Goal: Task Accomplishment & Management: Use online tool/utility

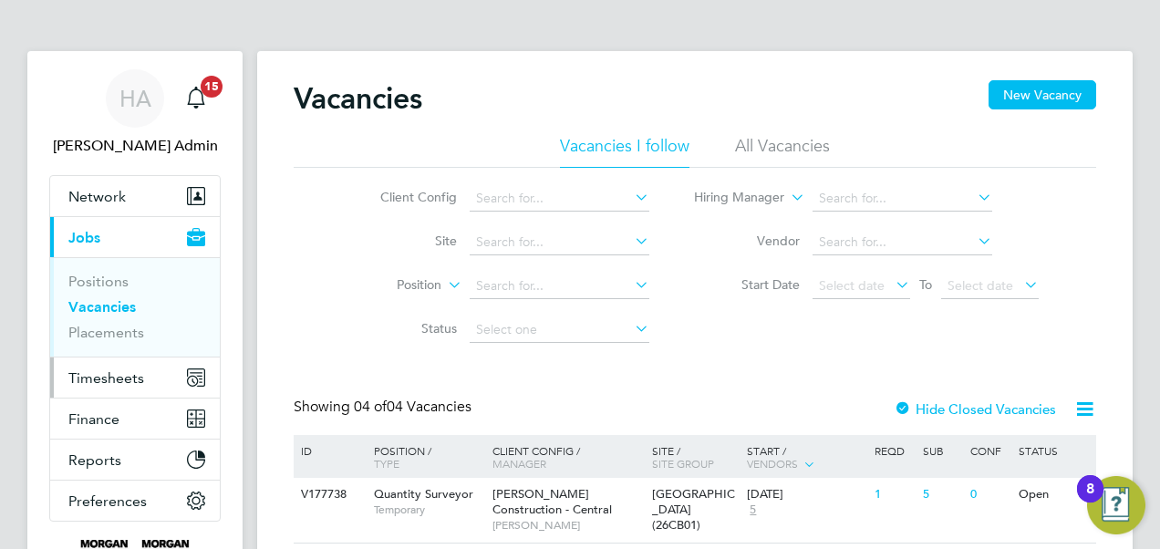
click at [98, 376] on span "Timesheets" at bounding box center [106, 377] width 76 height 17
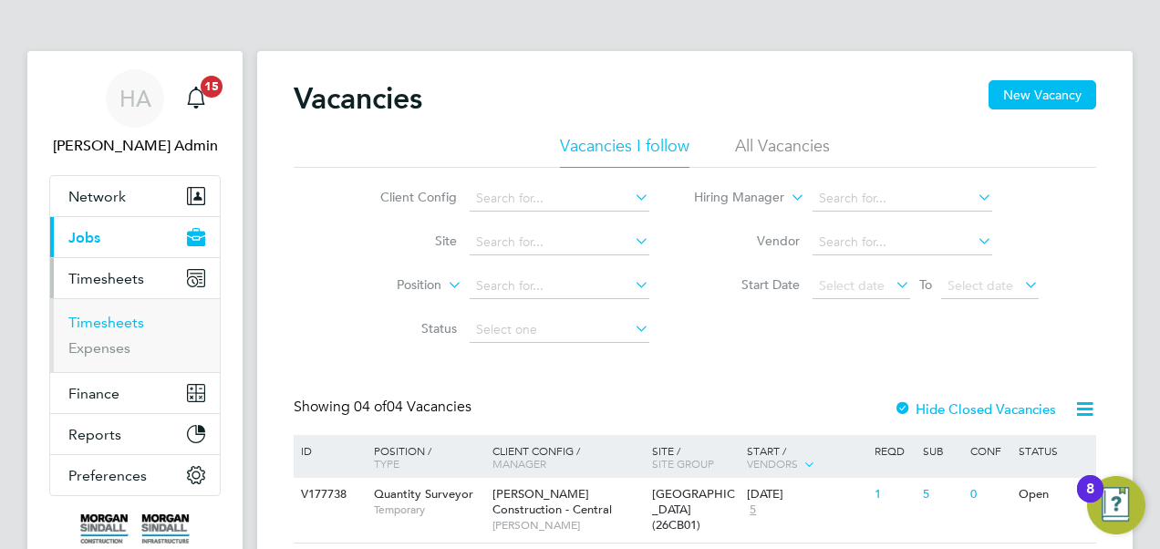
click at [117, 320] on link "Timesheets" at bounding box center [106, 322] width 76 height 17
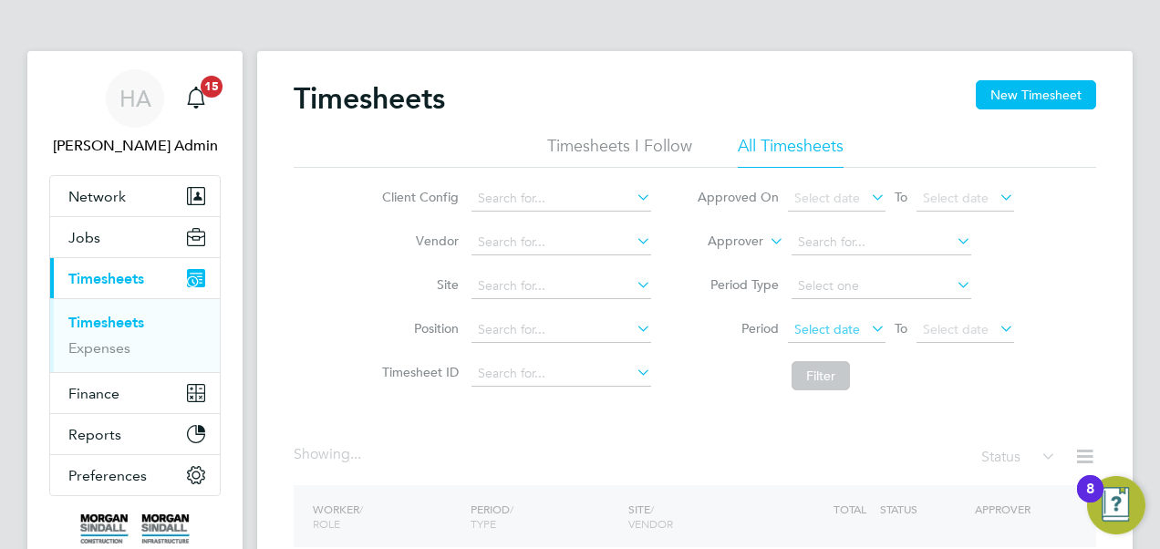
click at [823, 323] on span "Select date" at bounding box center [828, 329] width 66 height 16
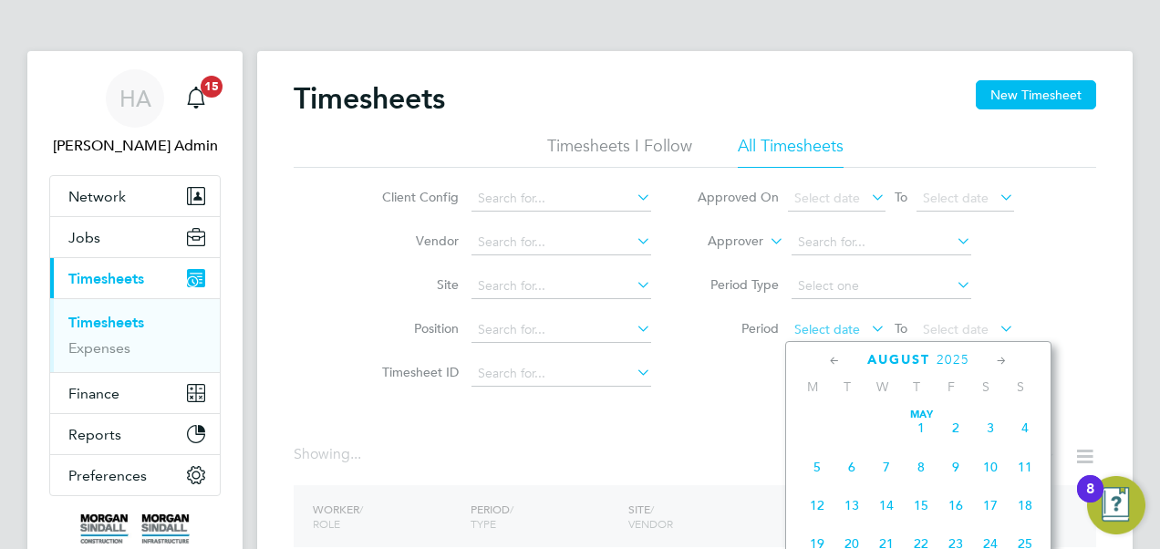
scroll to position [704, 0]
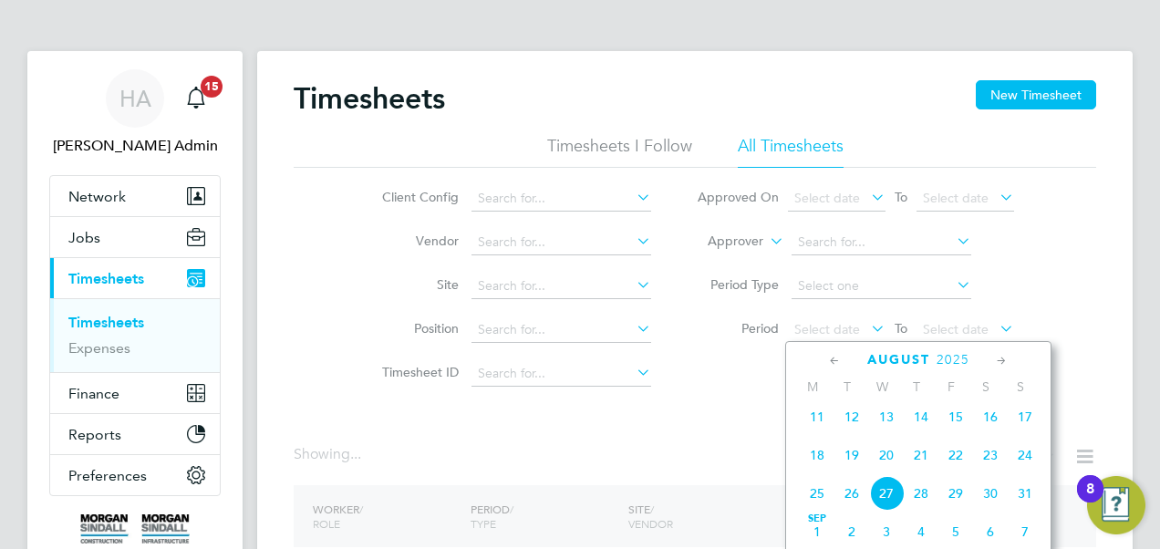
click at [991, 421] on span "16" at bounding box center [990, 417] width 35 height 35
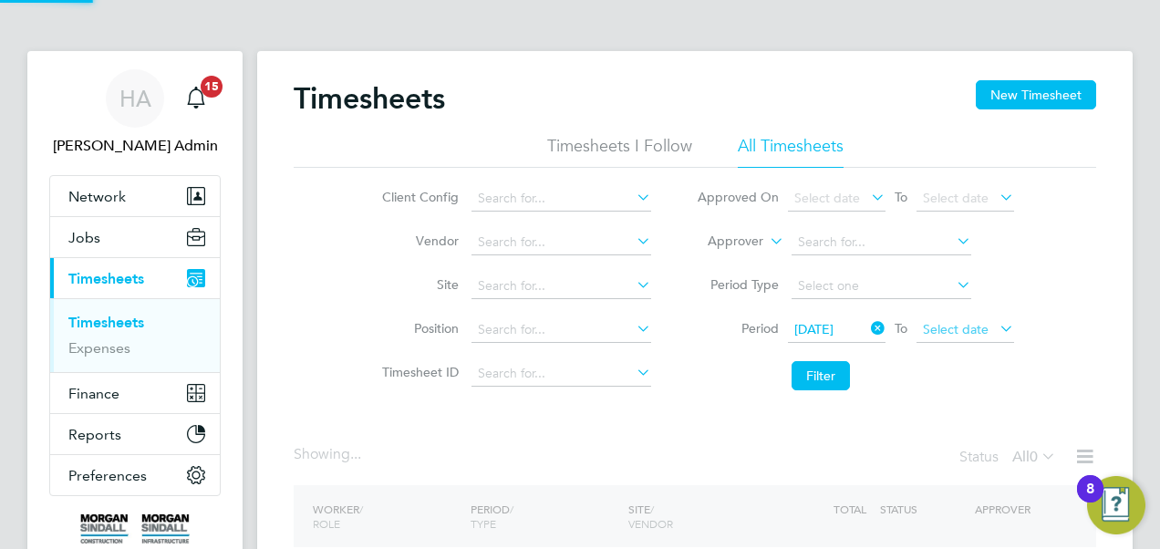
click at [956, 329] on span "Select date" at bounding box center [956, 329] width 66 height 16
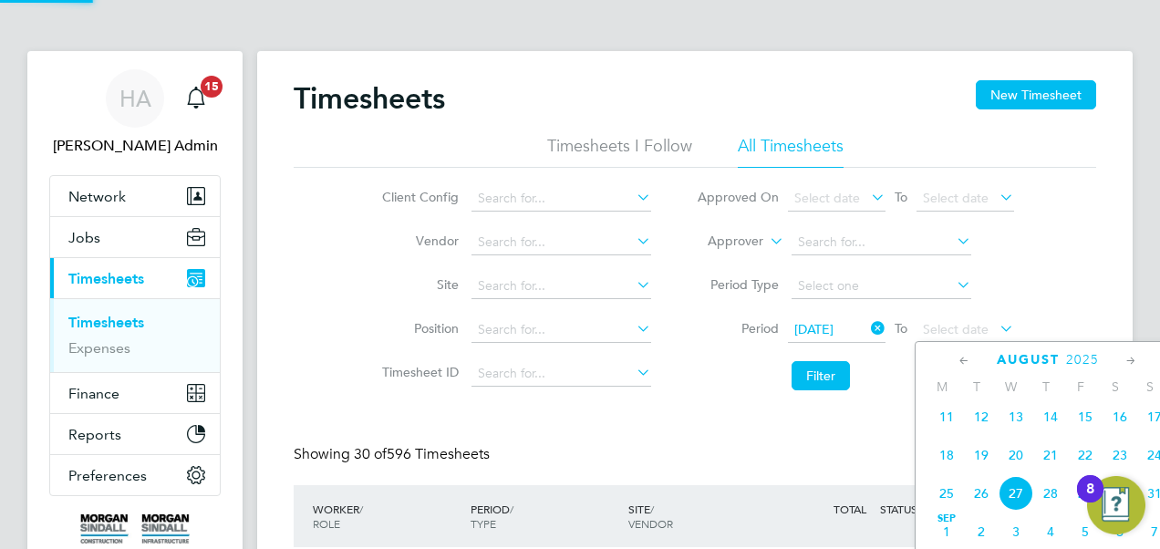
scroll to position [0, 0]
click at [1086, 463] on span "22" at bounding box center [1085, 455] width 35 height 35
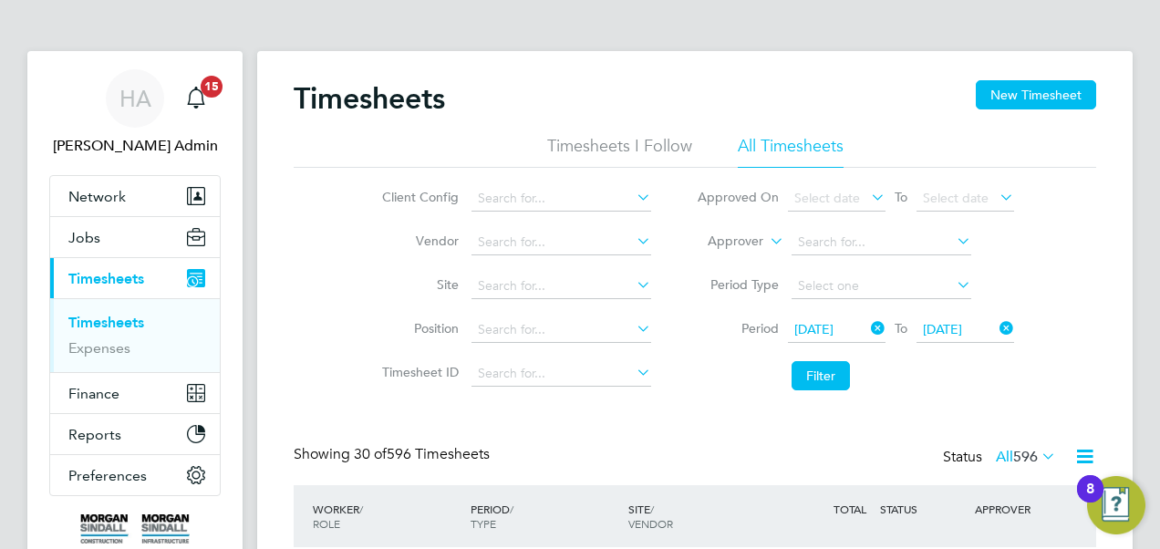
click at [1016, 455] on span "596" at bounding box center [1026, 457] width 25 height 18
click at [984, 543] on li "Submitted" at bounding box center [1015, 539] width 84 height 26
click at [1086, 451] on icon at bounding box center [1085, 456] width 23 height 23
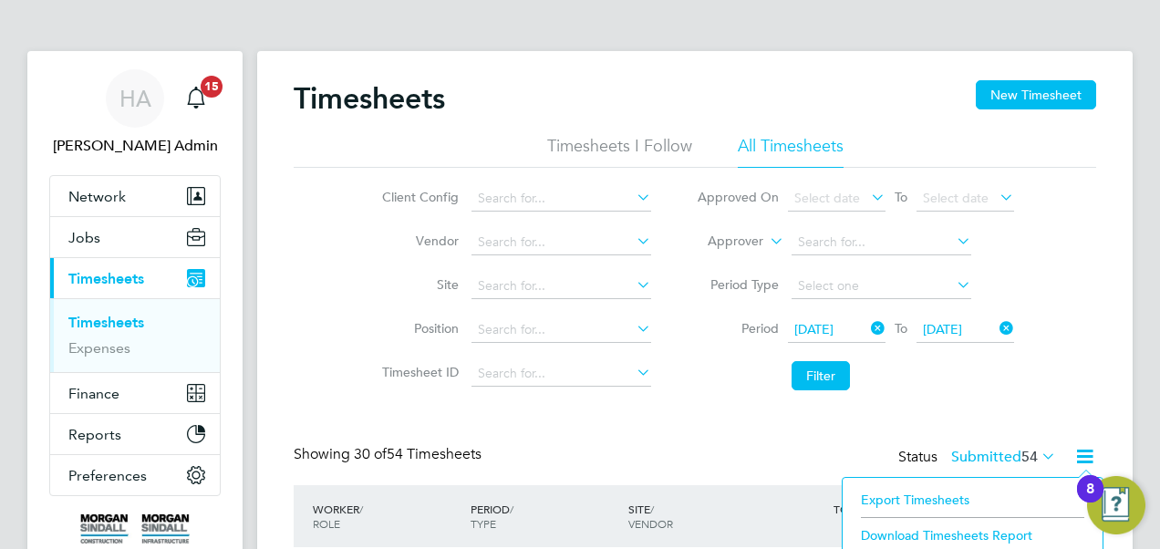
click at [954, 525] on li "Download Timesheets Report" at bounding box center [973, 536] width 242 height 26
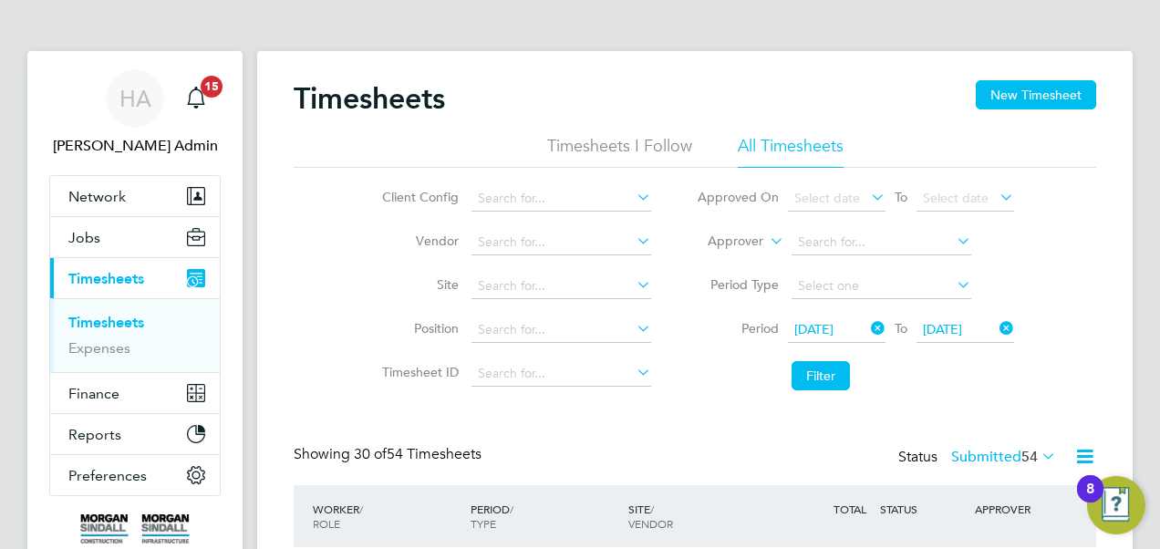
click at [868, 334] on icon at bounding box center [868, 329] width 0 height 26
click at [856, 332] on span "Select date" at bounding box center [828, 329] width 66 height 16
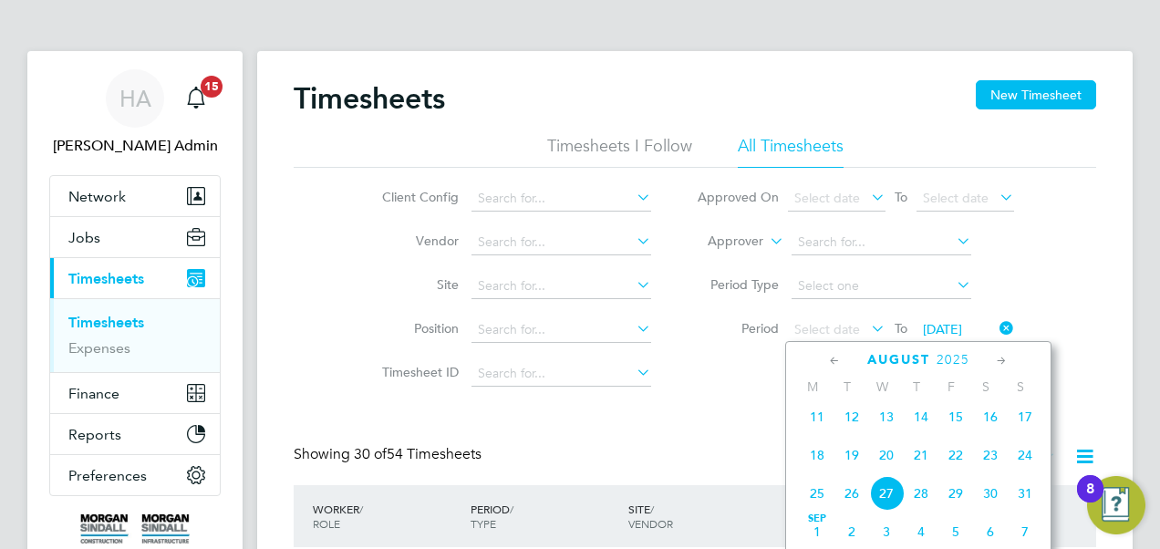
click at [833, 361] on icon at bounding box center [835, 361] width 17 height 20
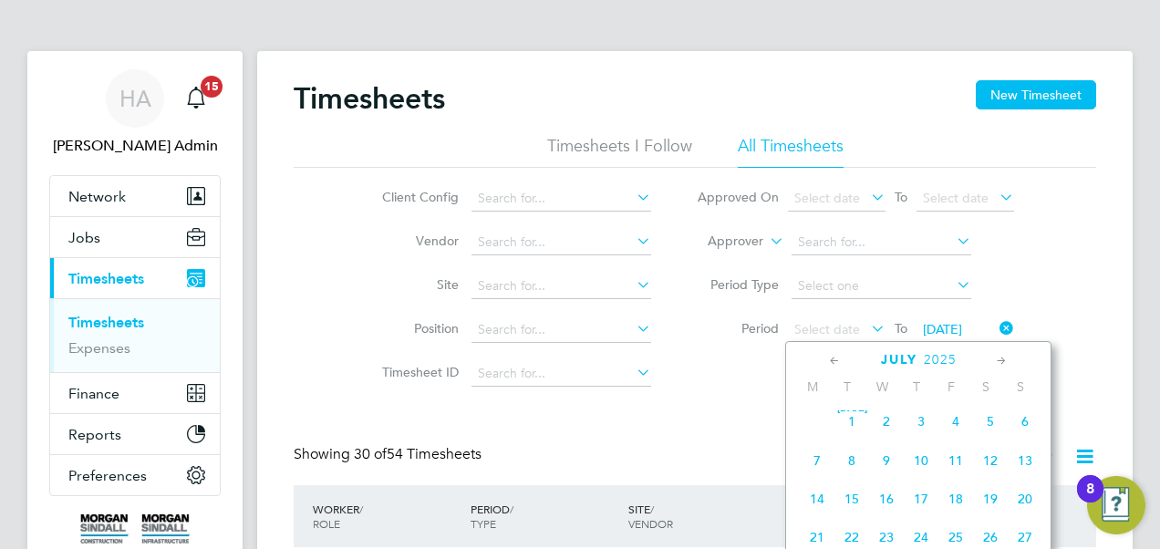
click at [833, 361] on icon at bounding box center [835, 361] width 17 height 20
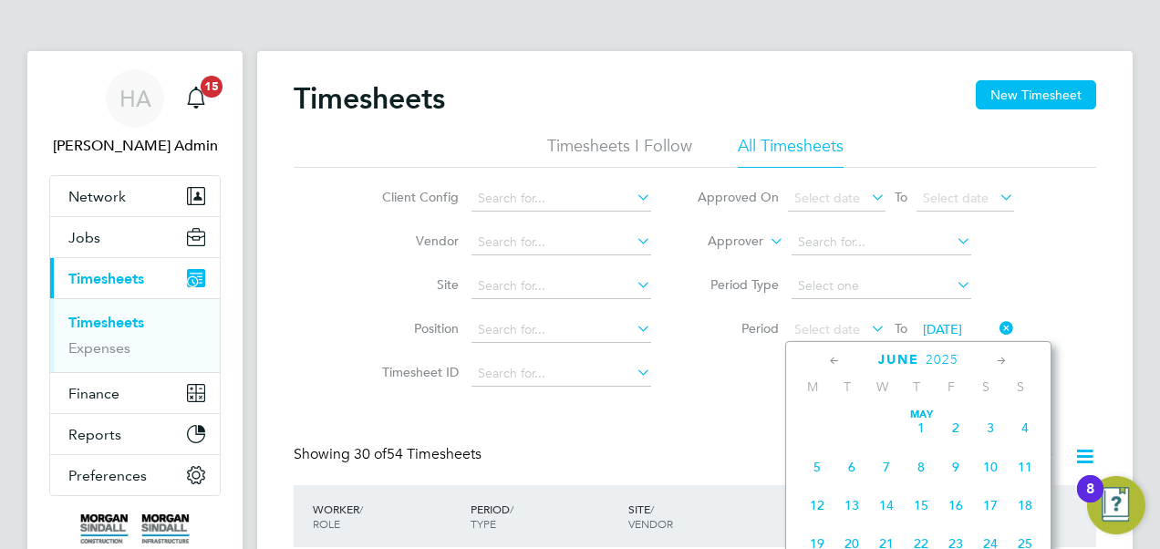
click at [833, 361] on icon at bounding box center [835, 361] width 17 height 20
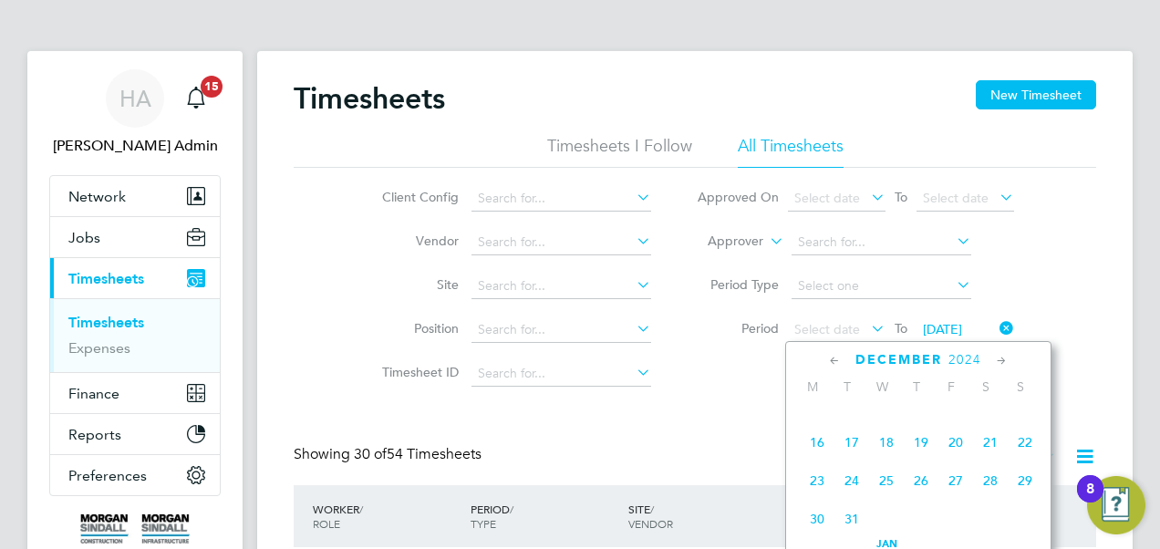
scroll to position [294, 0]
click at [810, 523] on span "30" at bounding box center [817, 519] width 35 height 35
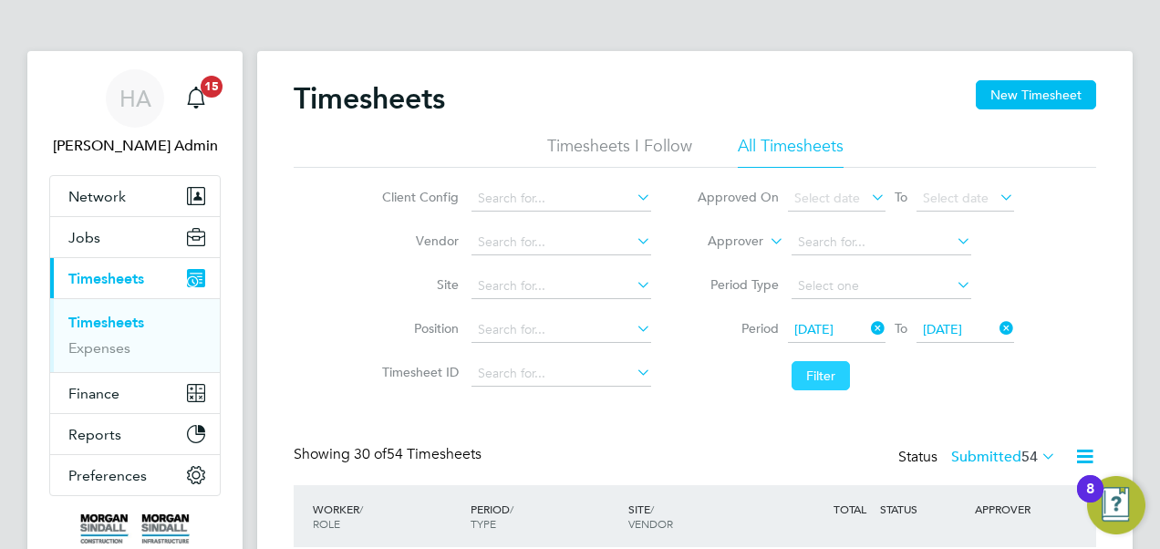
click at [832, 369] on button "Filter" at bounding box center [821, 375] width 58 height 29
click at [976, 458] on label "Submitted 56" at bounding box center [1004, 457] width 105 height 18
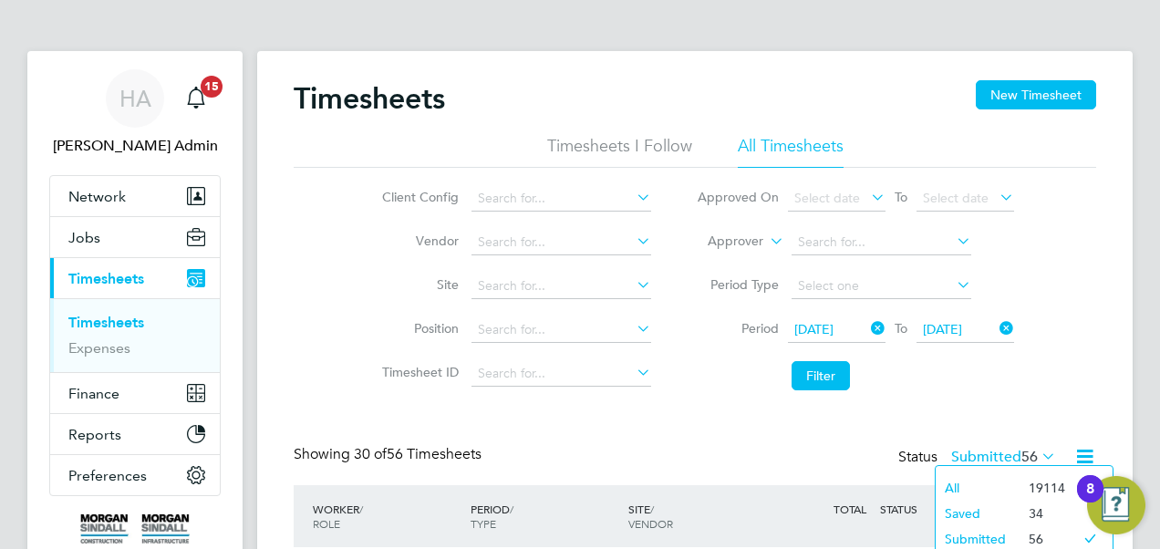
click at [996, 485] on li "All" at bounding box center [978, 488] width 84 height 26
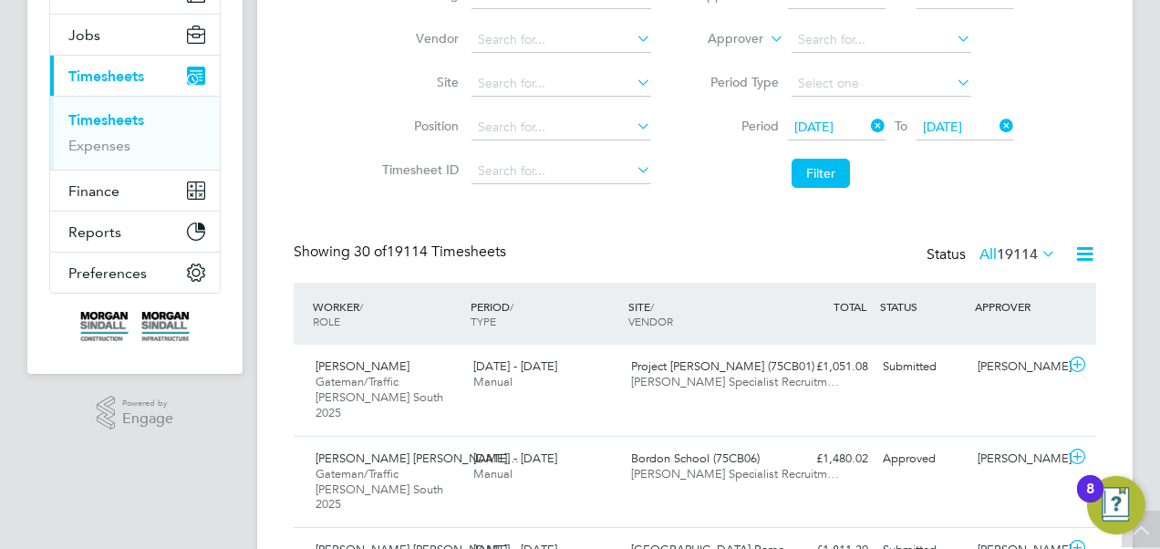
click at [1091, 254] on icon at bounding box center [1085, 254] width 23 height 23
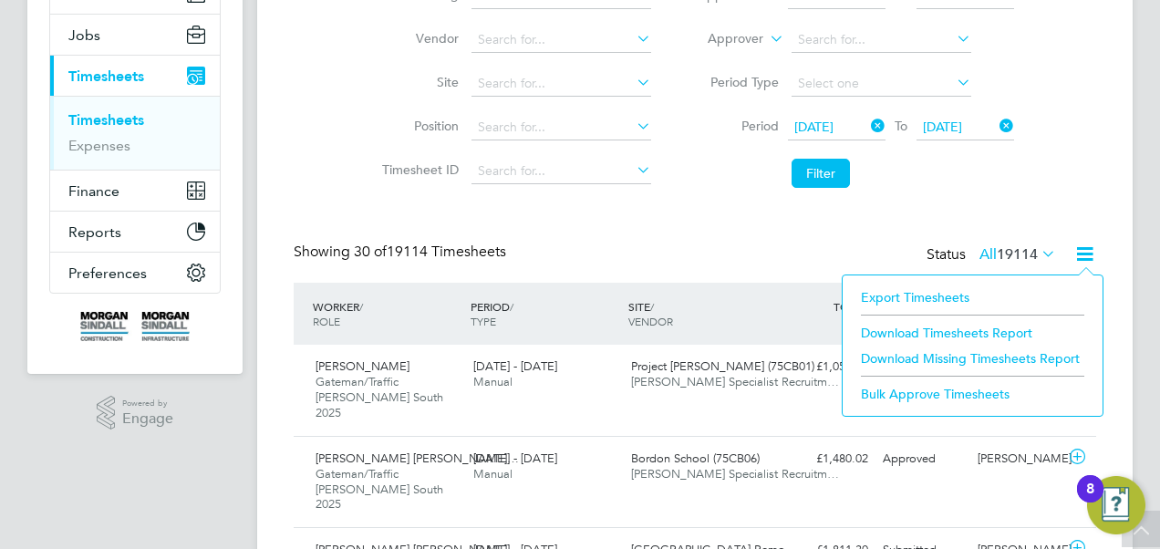
click at [980, 325] on li "Download Timesheets Report" at bounding box center [973, 333] width 242 height 26
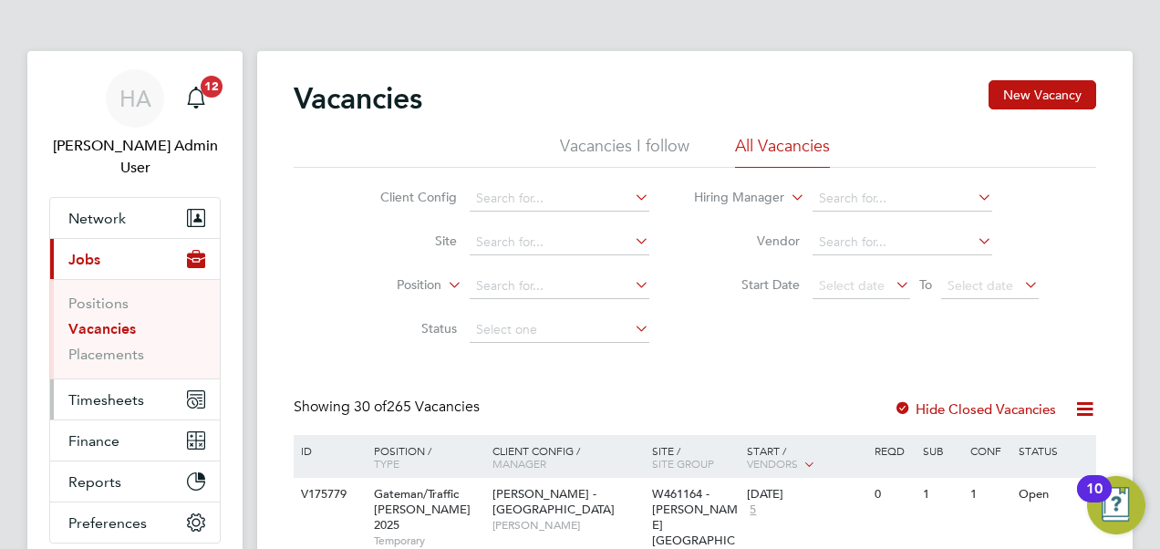
click at [122, 391] on span "Timesheets" at bounding box center [106, 399] width 76 height 17
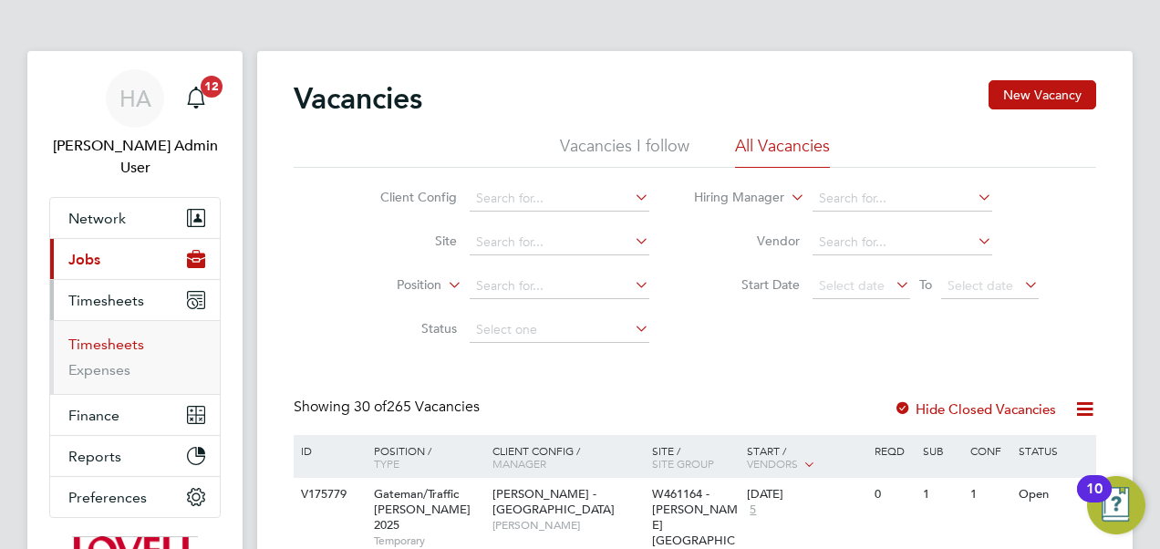
click at [119, 336] on link "Timesheets" at bounding box center [106, 344] width 76 height 17
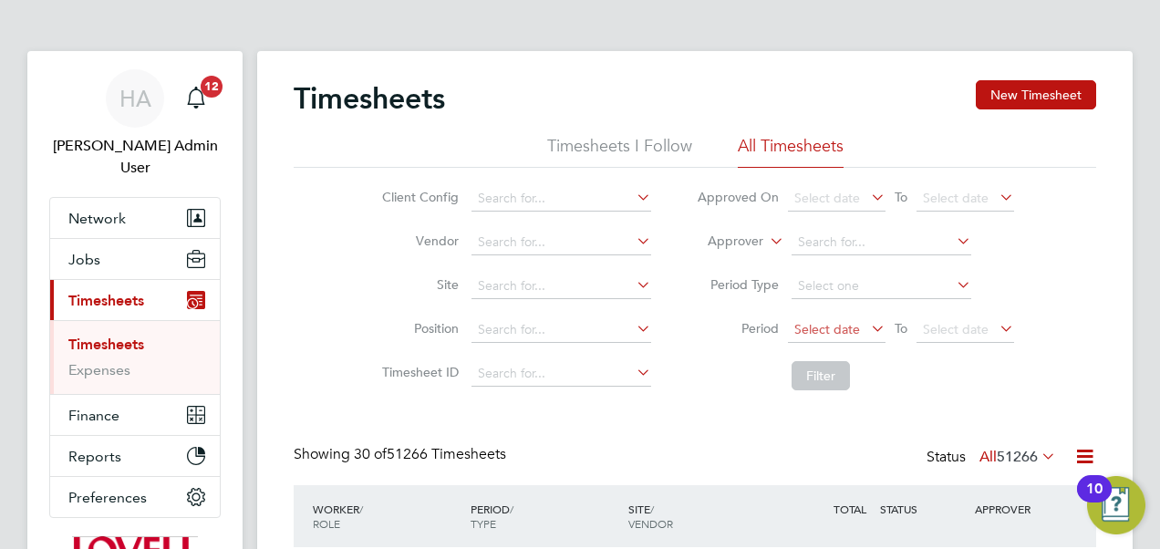
click at [801, 320] on span "Select date" at bounding box center [837, 330] width 98 height 25
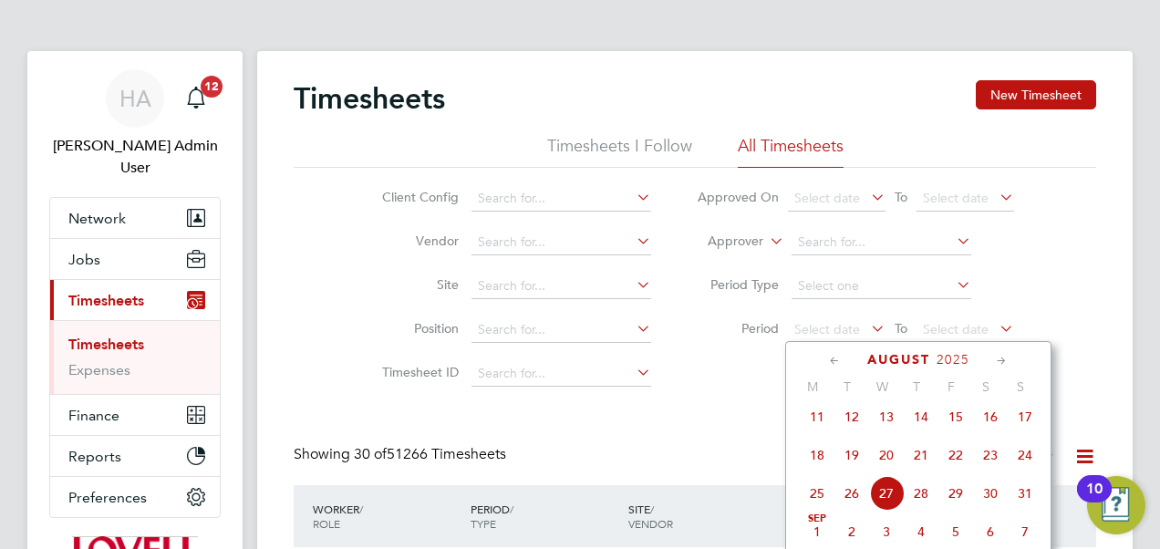
click at [983, 421] on span "16" at bounding box center [990, 417] width 35 height 35
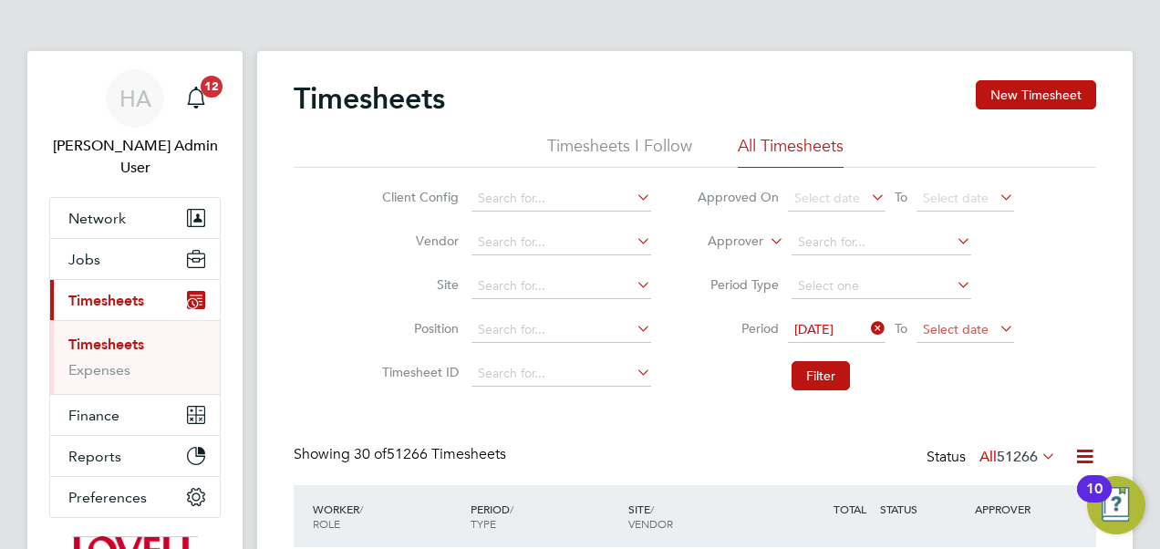
click at [967, 327] on span "Select date" at bounding box center [956, 329] width 66 height 16
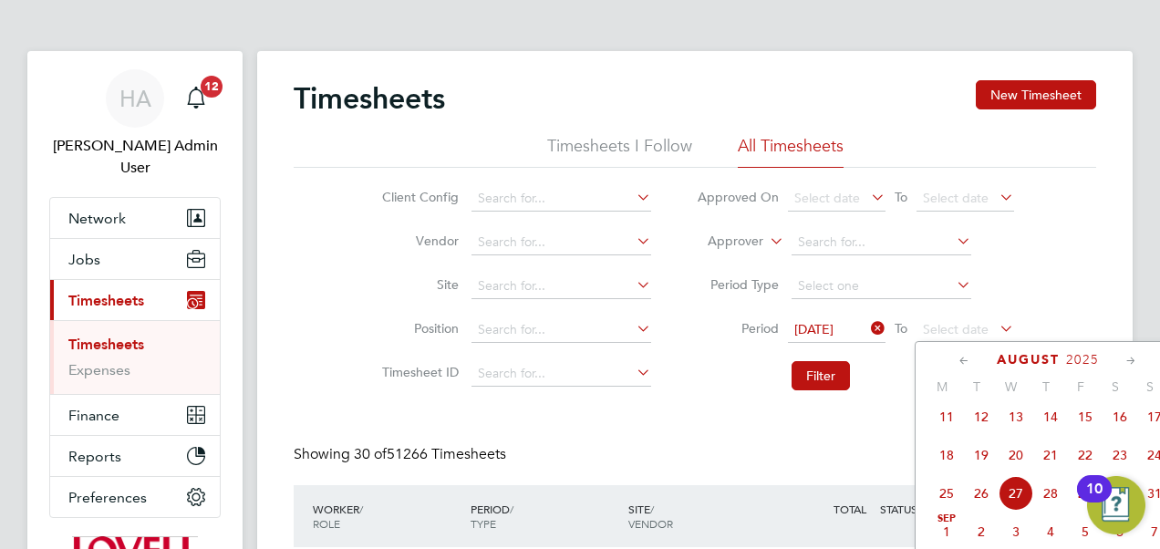
click at [1086, 458] on span "22" at bounding box center [1085, 455] width 35 height 35
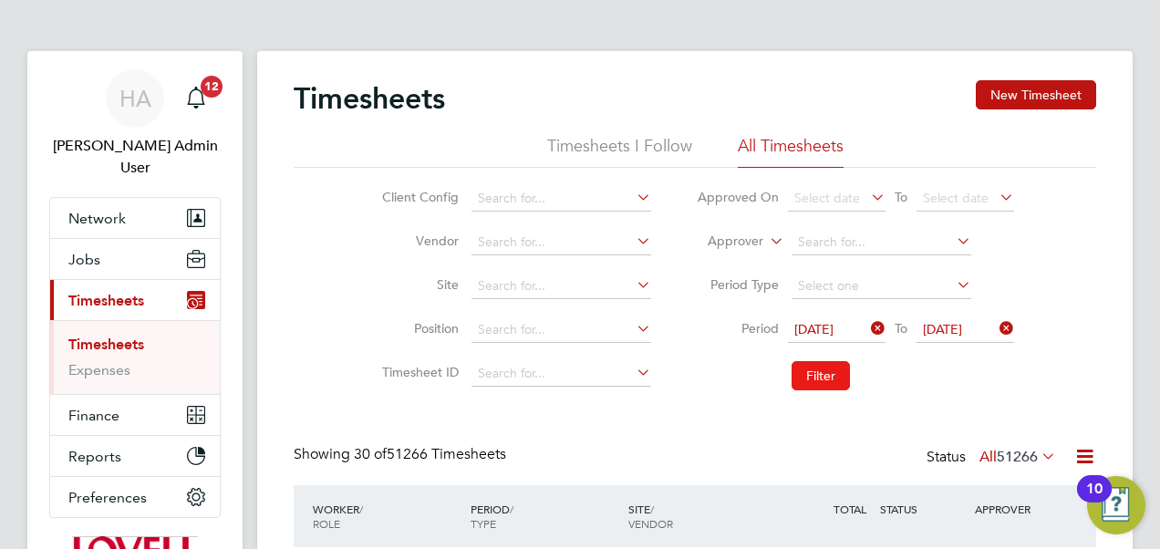
click at [823, 367] on button "Filter" at bounding box center [821, 375] width 58 height 29
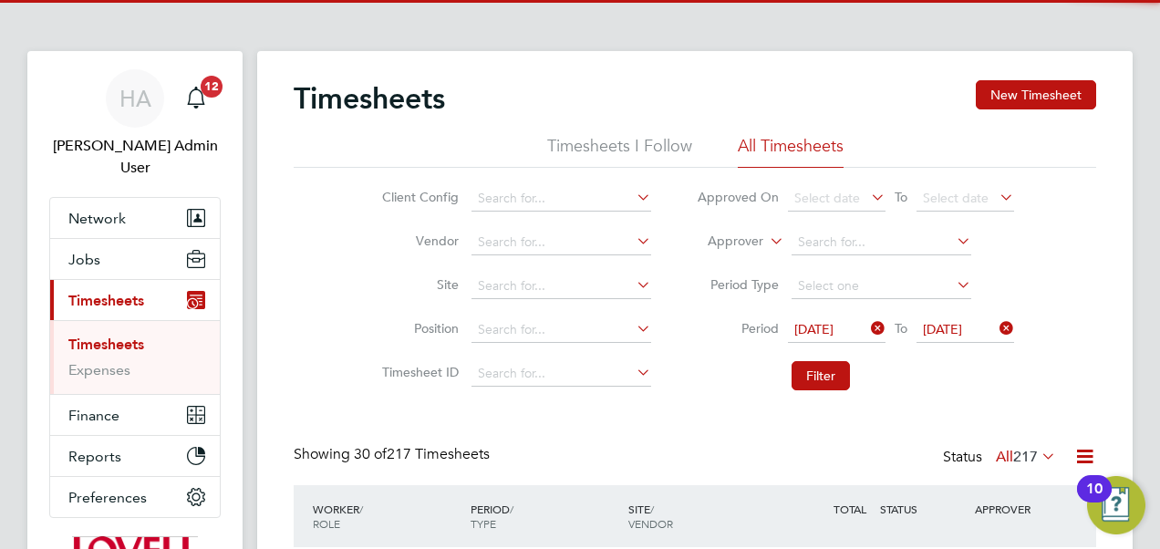
click at [1021, 463] on span "217" at bounding box center [1026, 457] width 25 height 18
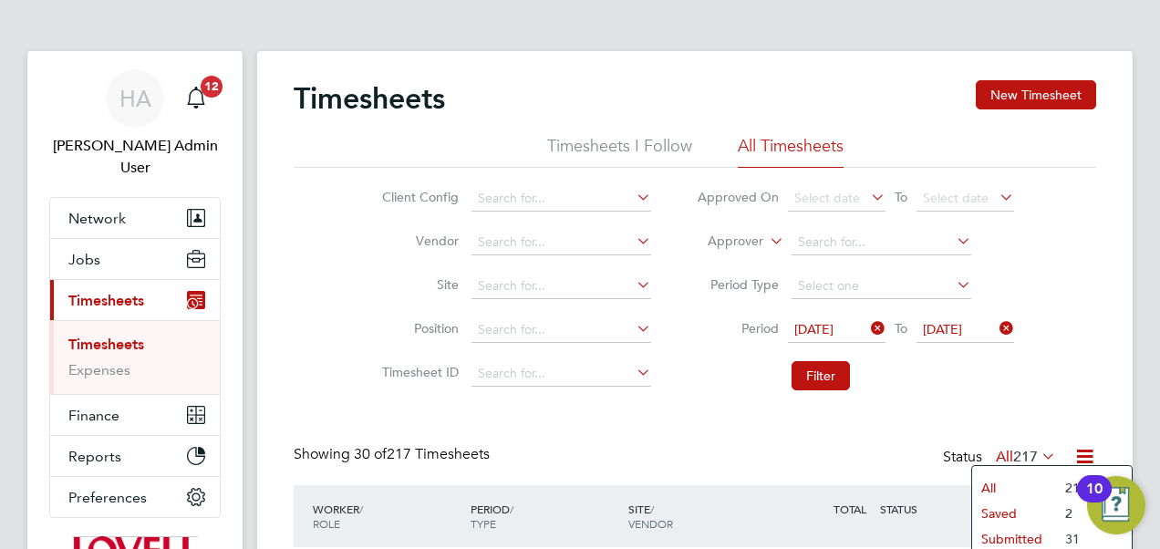
click at [1003, 539] on li "Submitted" at bounding box center [1015, 539] width 84 height 26
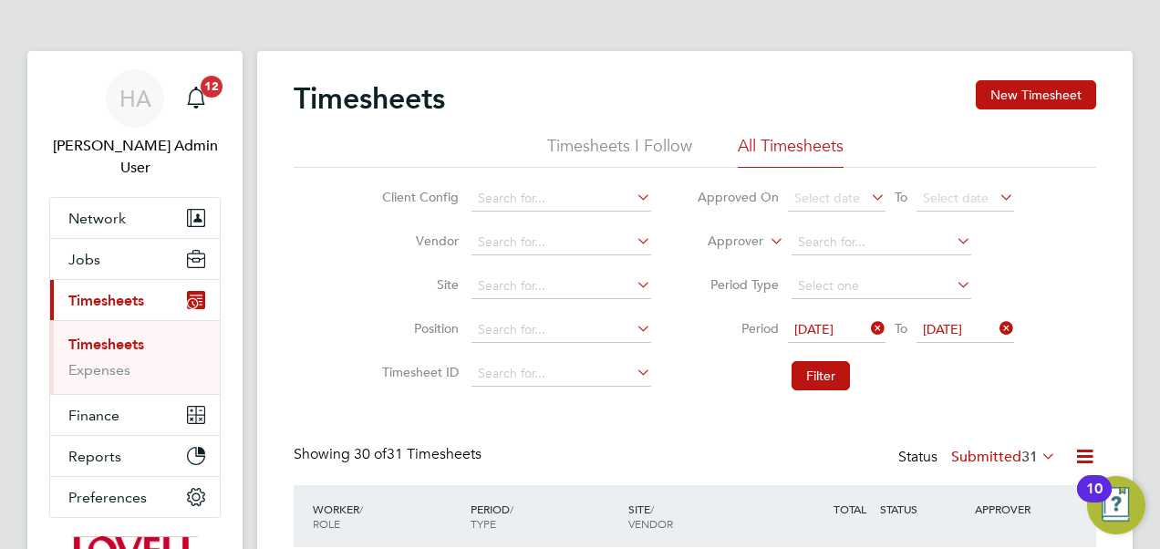
click at [1092, 454] on icon at bounding box center [1085, 456] width 23 height 23
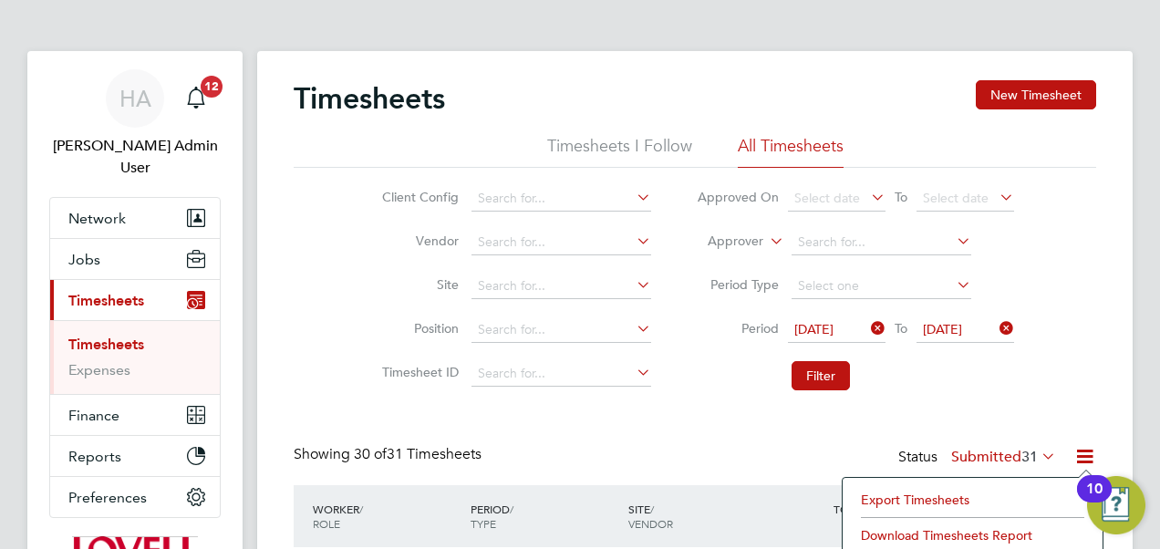
click at [962, 531] on li "Download Timesheets Report" at bounding box center [973, 536] width 242 height 26
